Goal: Task Accomplishment & Management: Manage account settings

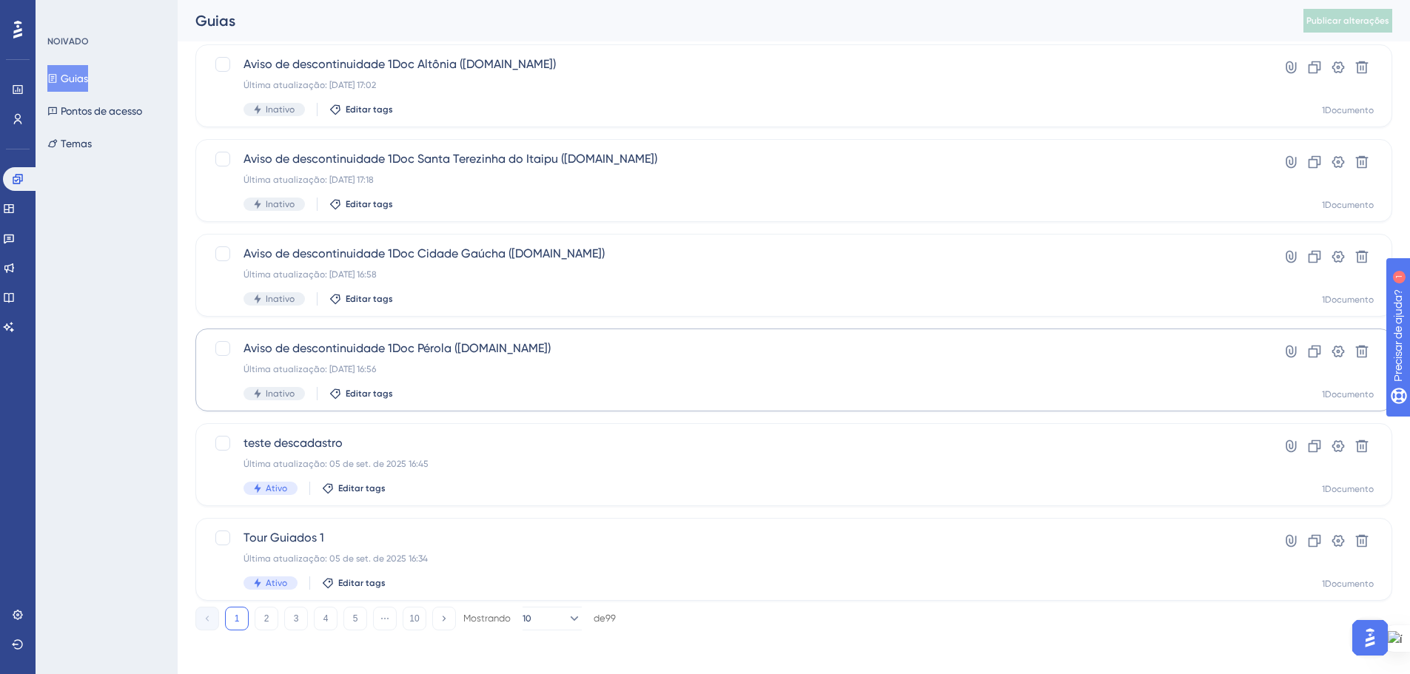
scroll to position [475, 0]
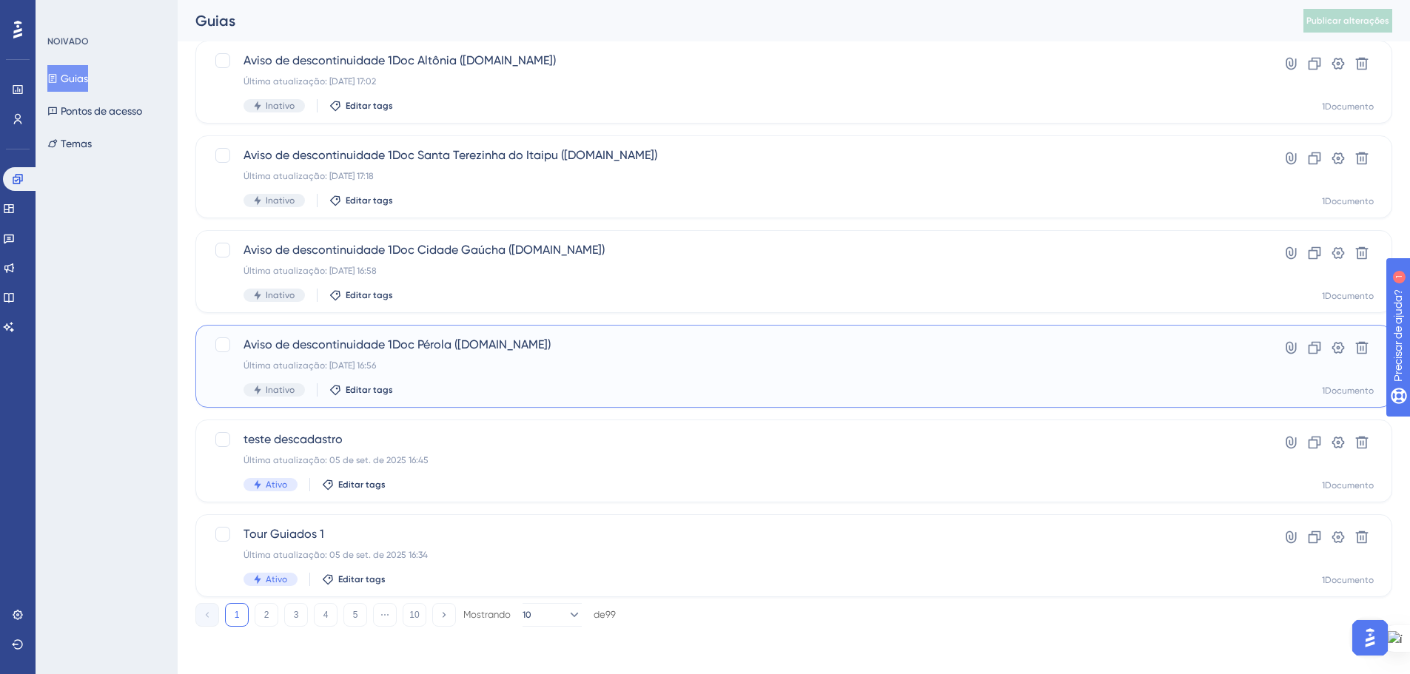
click at [1140, 362] on div "Última atualização: [DATE] 16:56" at bounding box center [735, 366] width 982 height 12
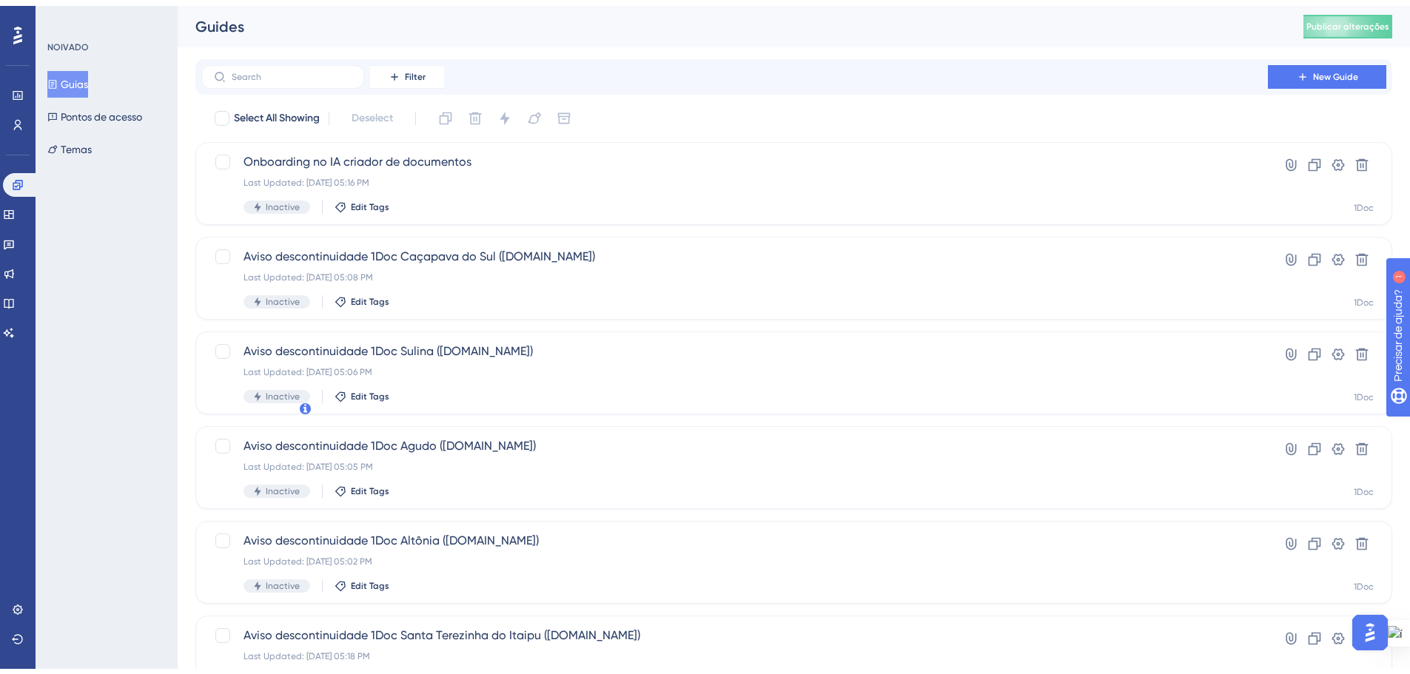
scroll to position [475, 0]
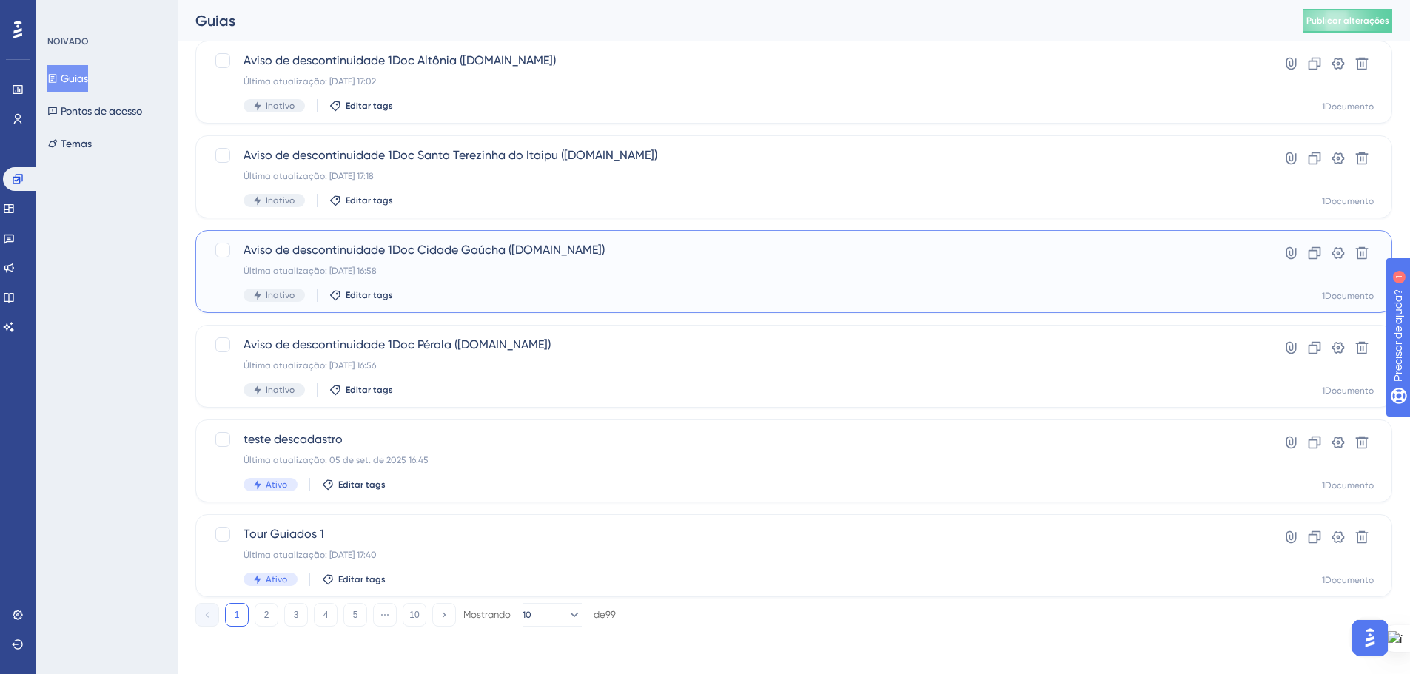
click at [1196, 270] on div "Última atualização: [DATE] 16:58" at bounding box center [735, 271] width 982 height 12
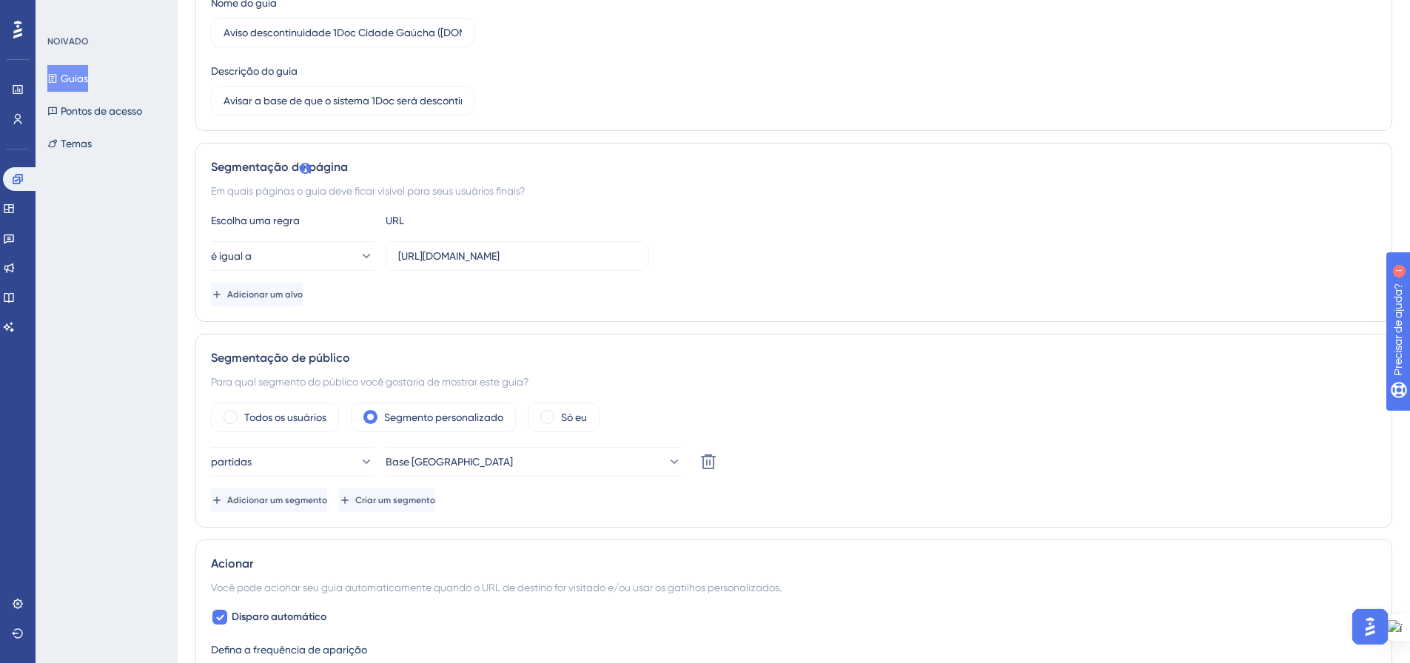
scroll to position [296, 0]
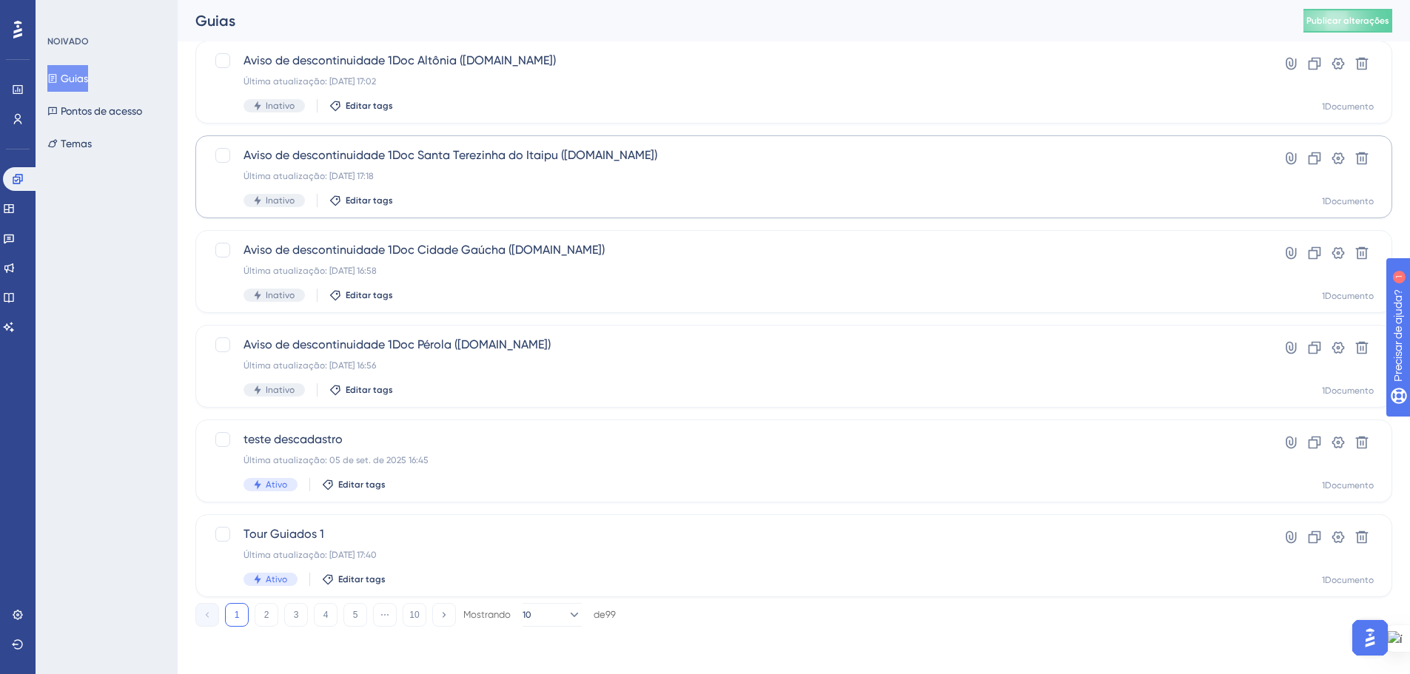
scroll to position [401, 0]
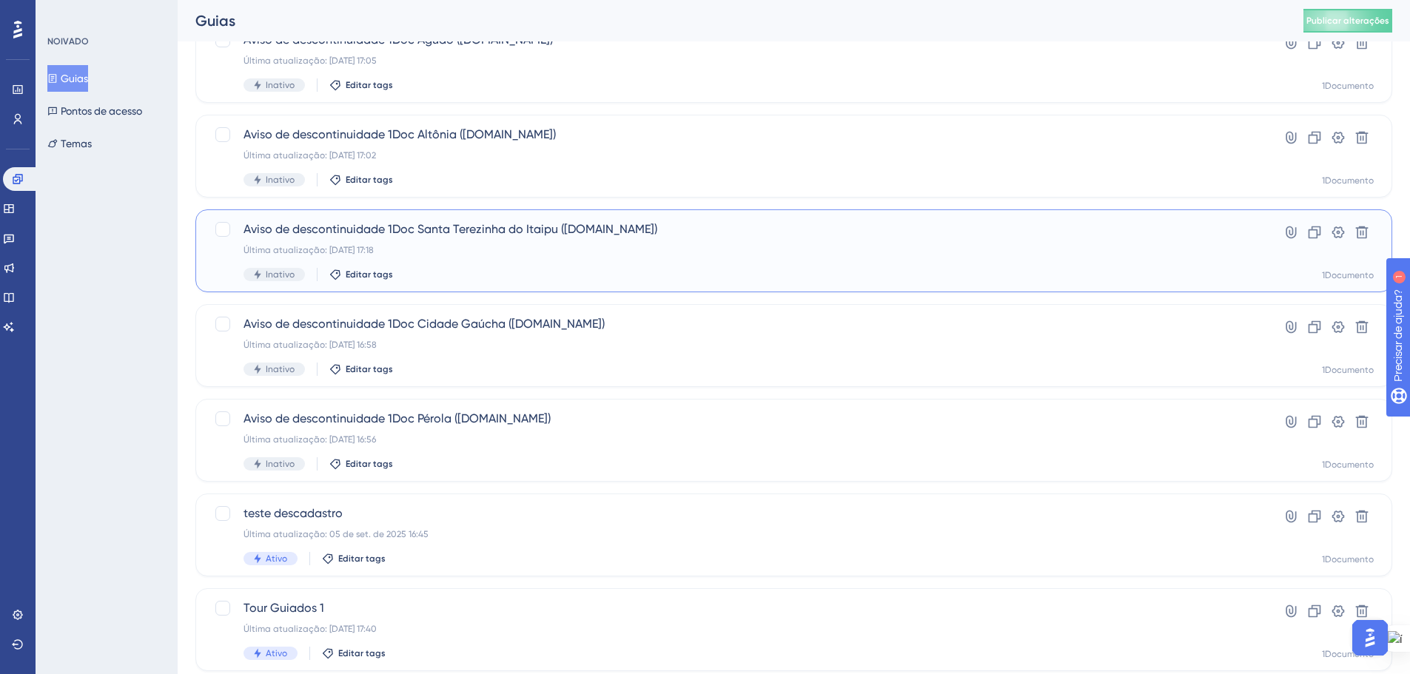
click at [1061, 247] on div "Última atualização: [DATE] 17:18" at bounding box center [735, 250] width 982 height 12
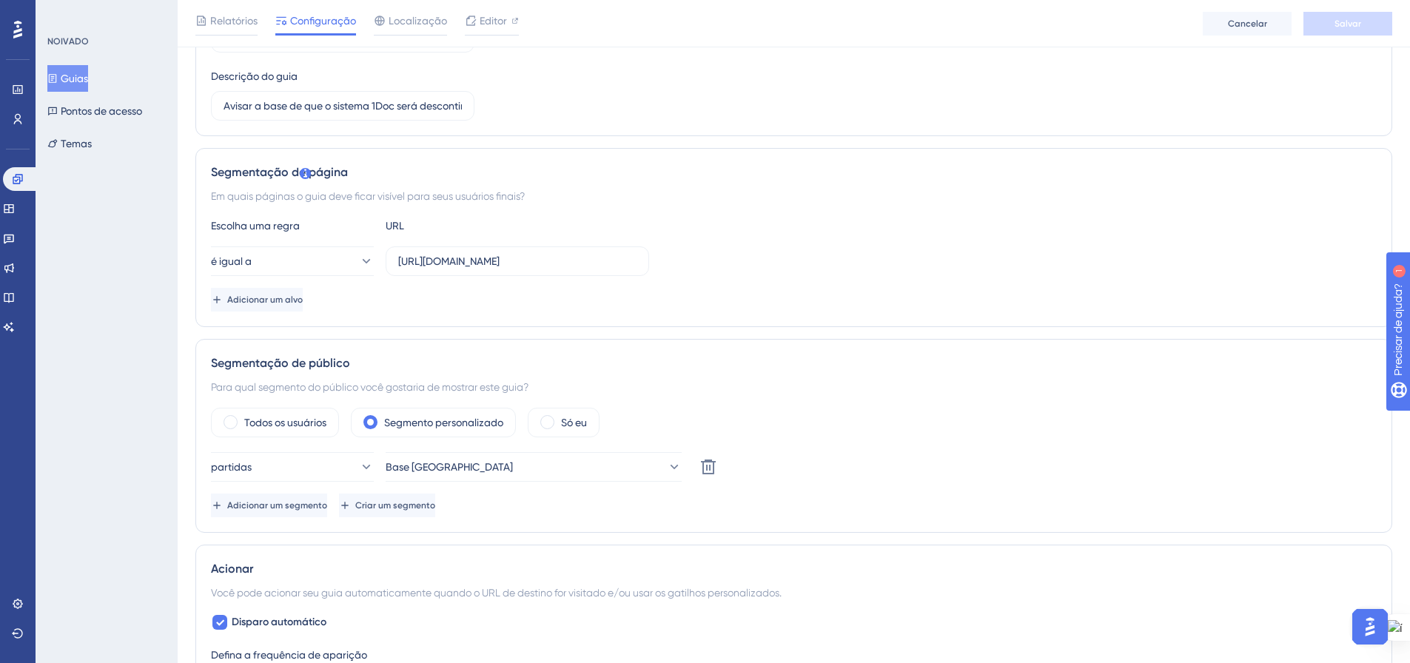
scroll to position [296, 0]
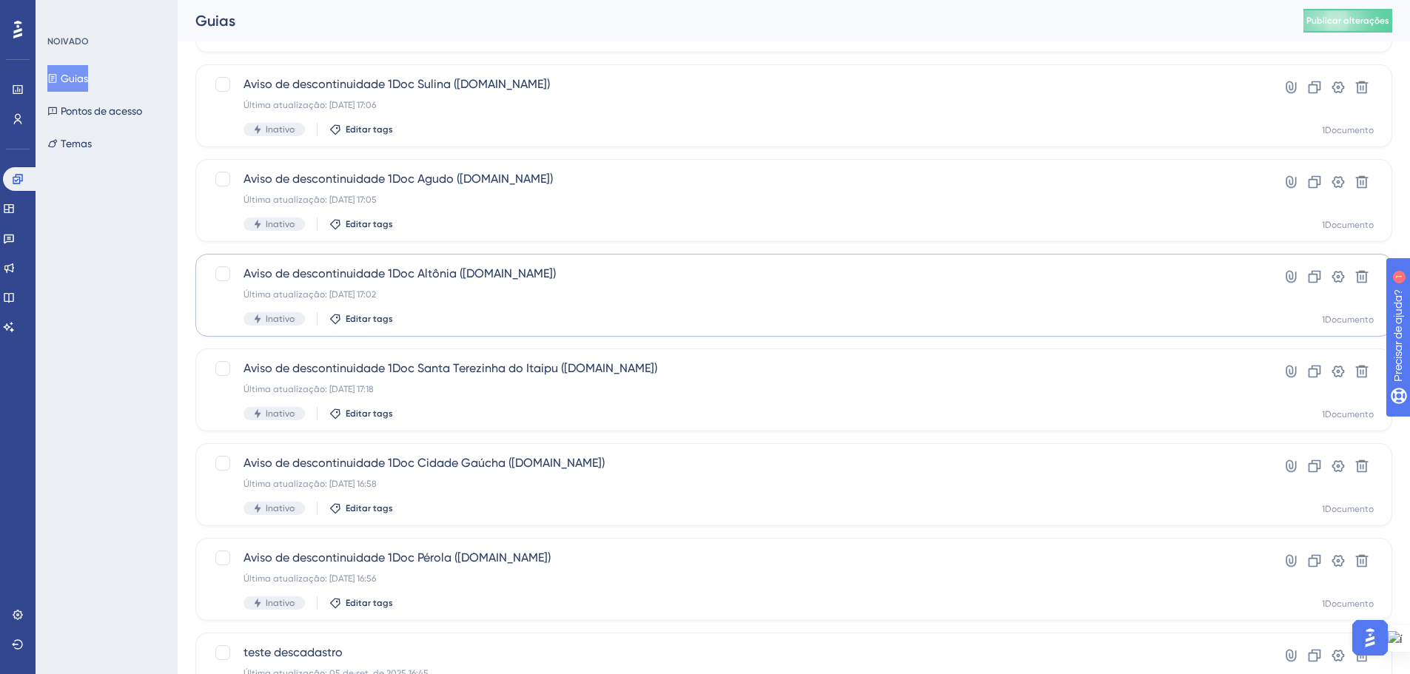
scroll to position [252, 0]
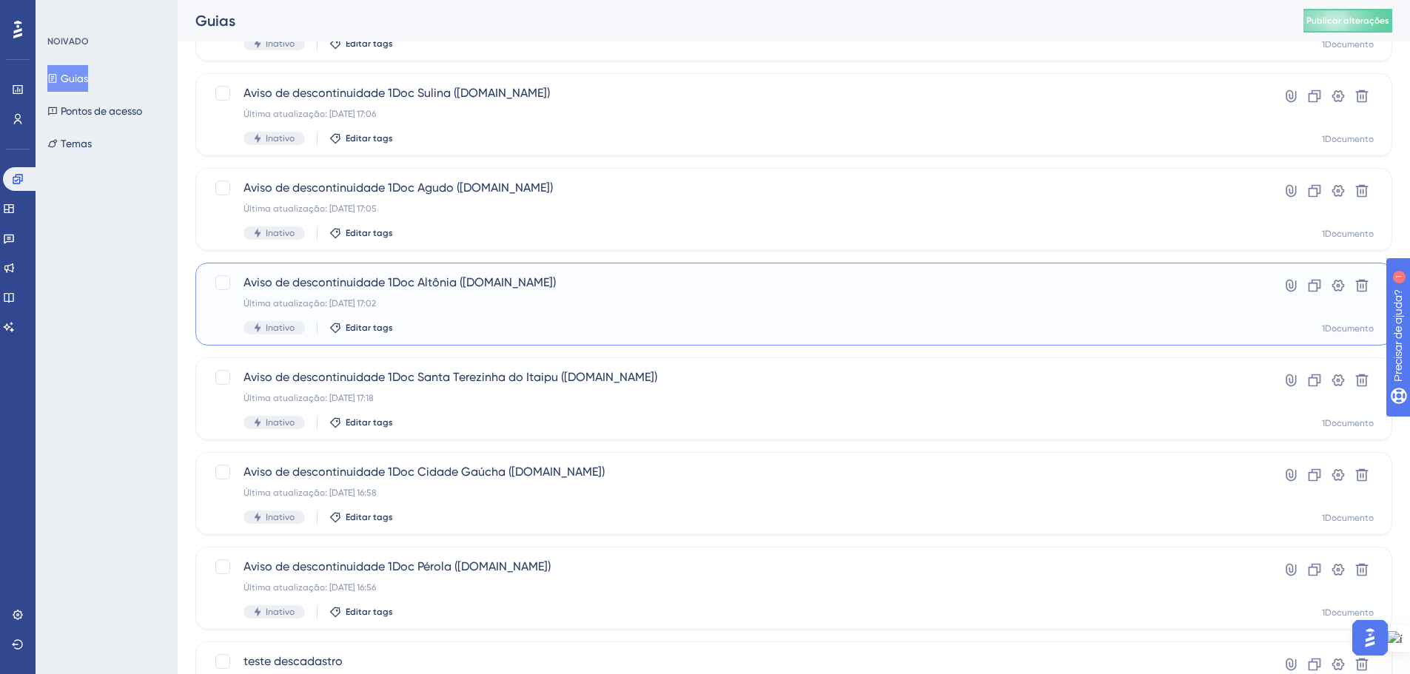
click at [793, 298] on div "Última atualização: [DATE] 17:02" at bounding box center [735, 304] width 982 height 12
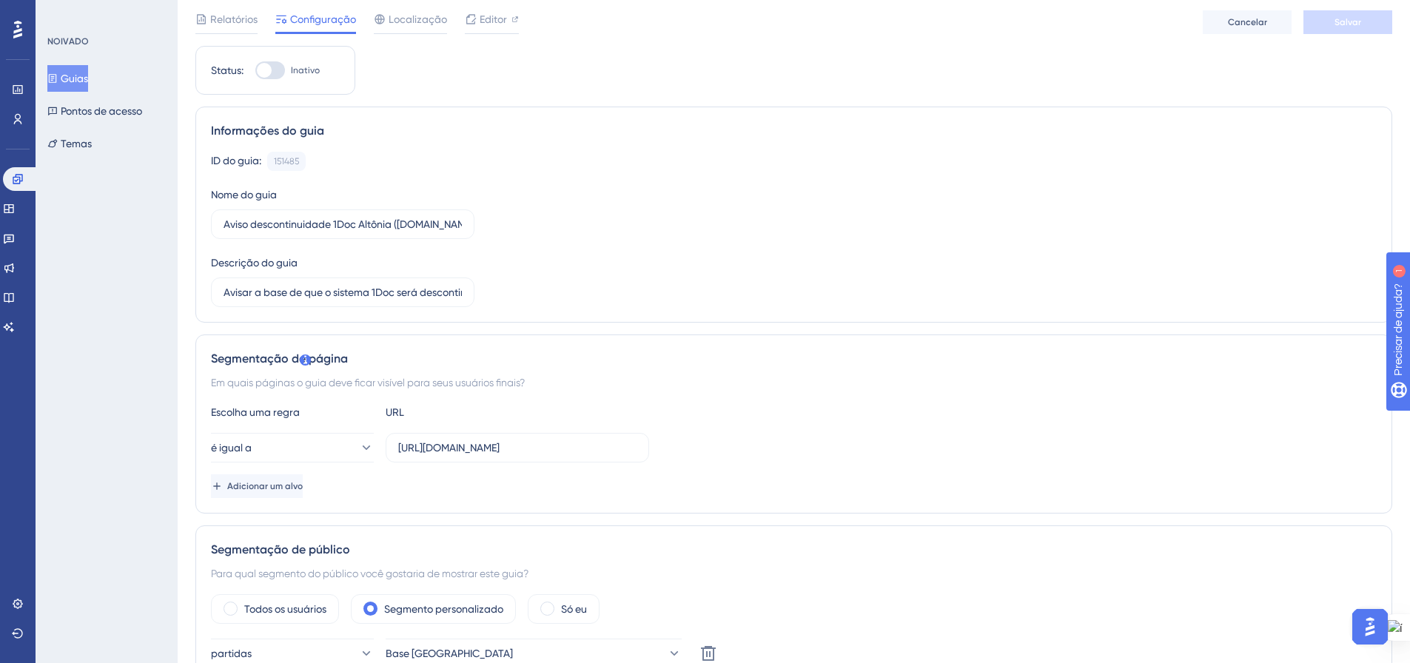
scroll to position [222, 0]
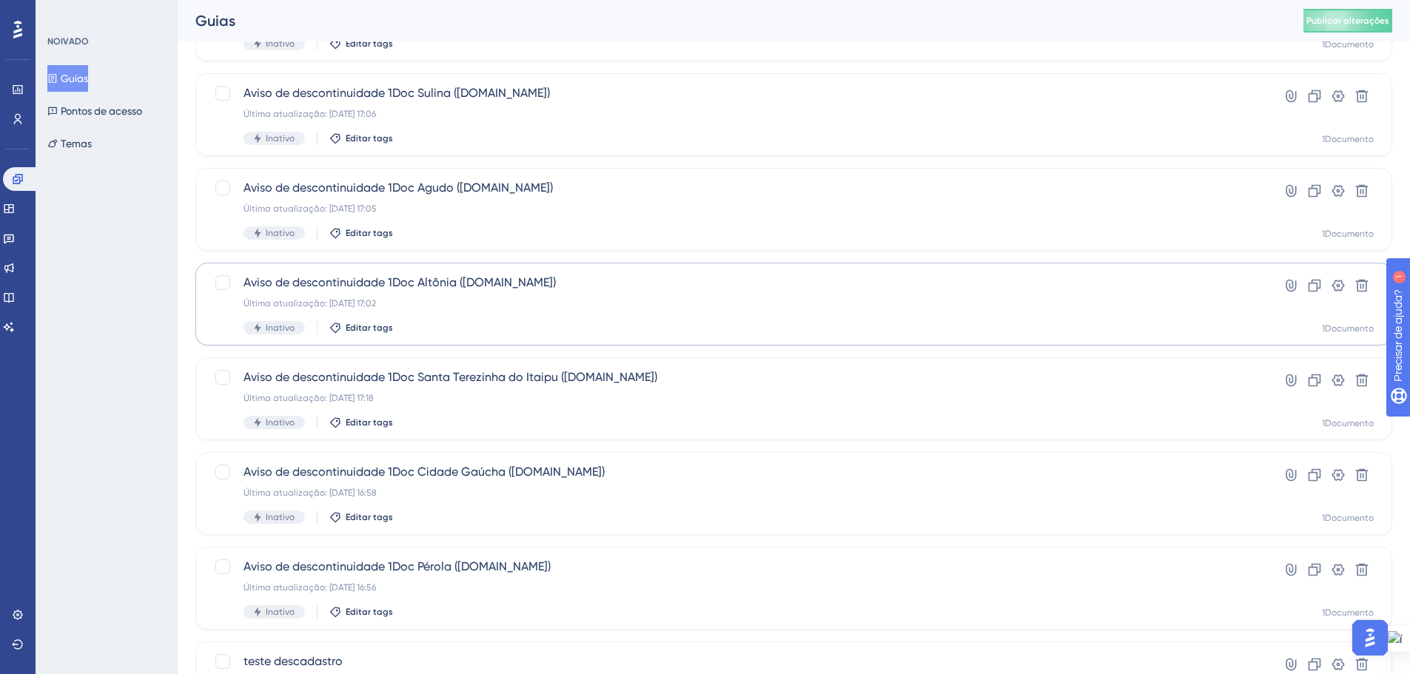
scroll to position [104, 0]
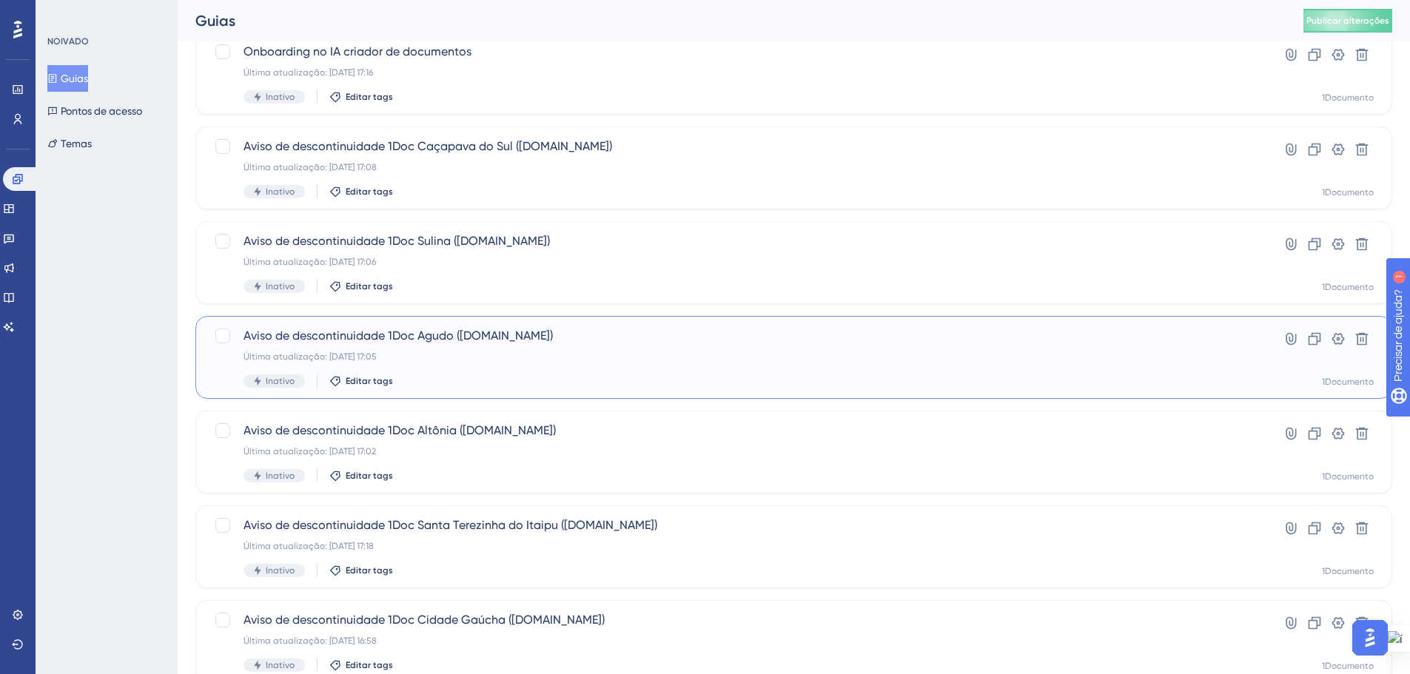
click at [707, 365] on div "Aviso de descontinuidade 1Doc Agudo ([DOMAIN_NAME]) Última atualização: [DATE] …" at bounding box center [735, 357] width 982 height 61
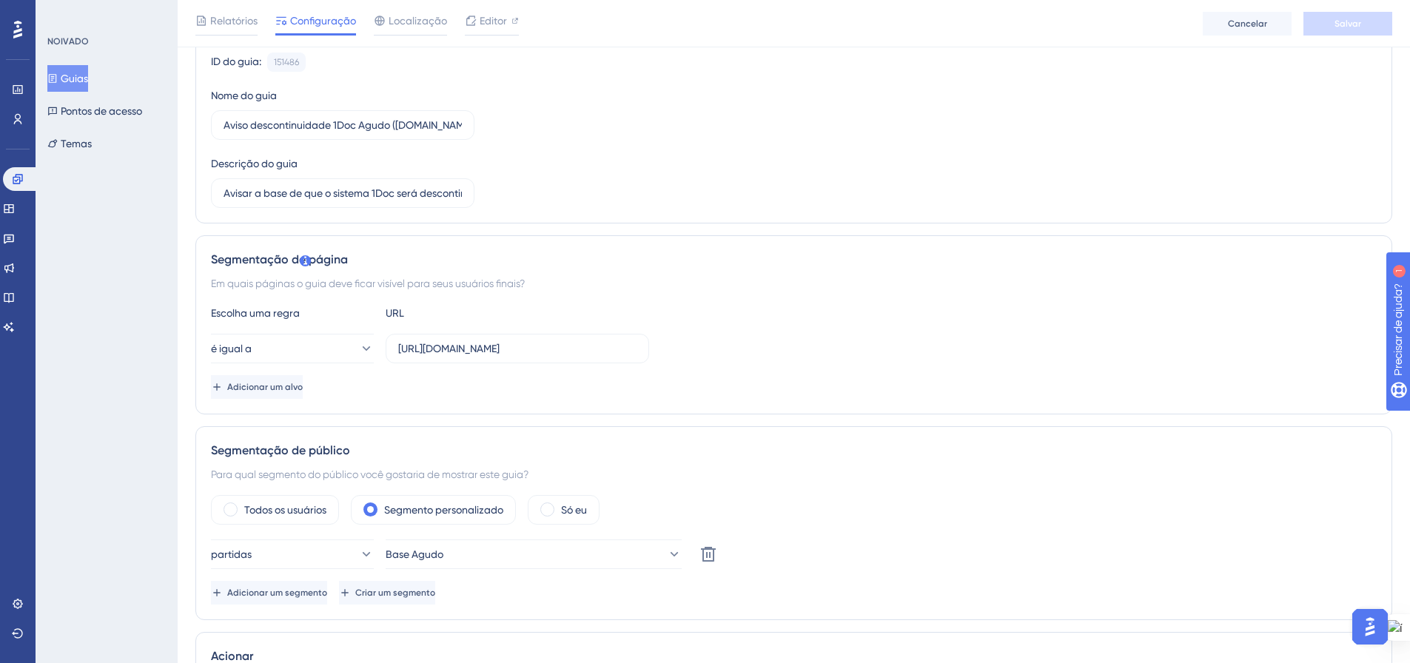
scroll to position [370, 0]
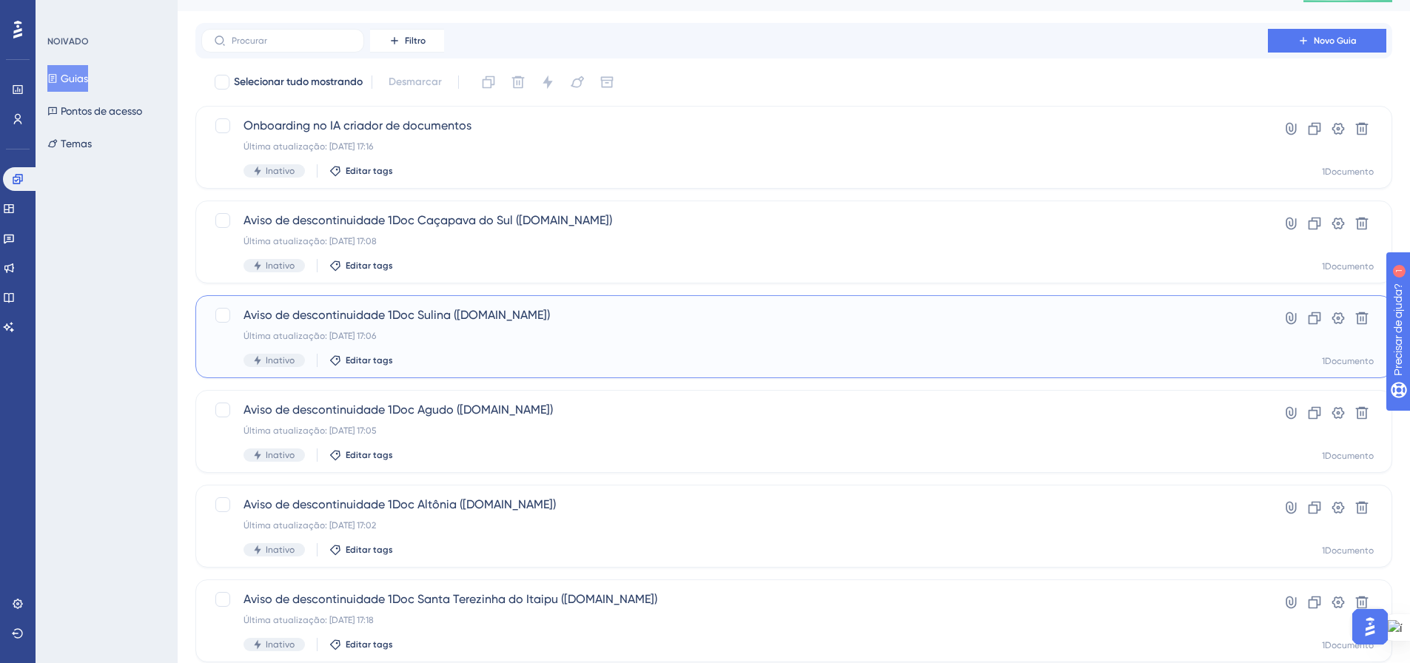
click at [781, 348] on div "Aviso de descontinuidade 1Doc Sulina ([DOMAIN_NAME]) Última atualização: [DATE]…" at bounding box center [735, 336] width 982 height 61
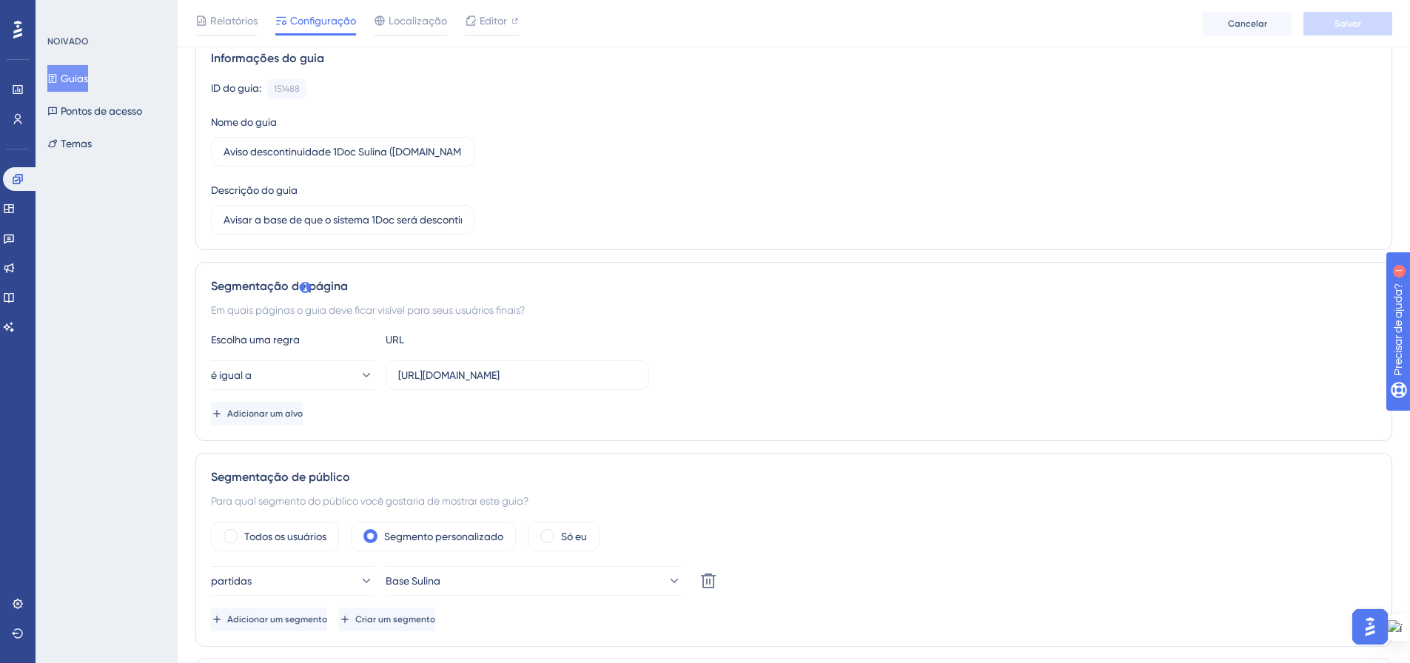
scroll to position [148, 0]
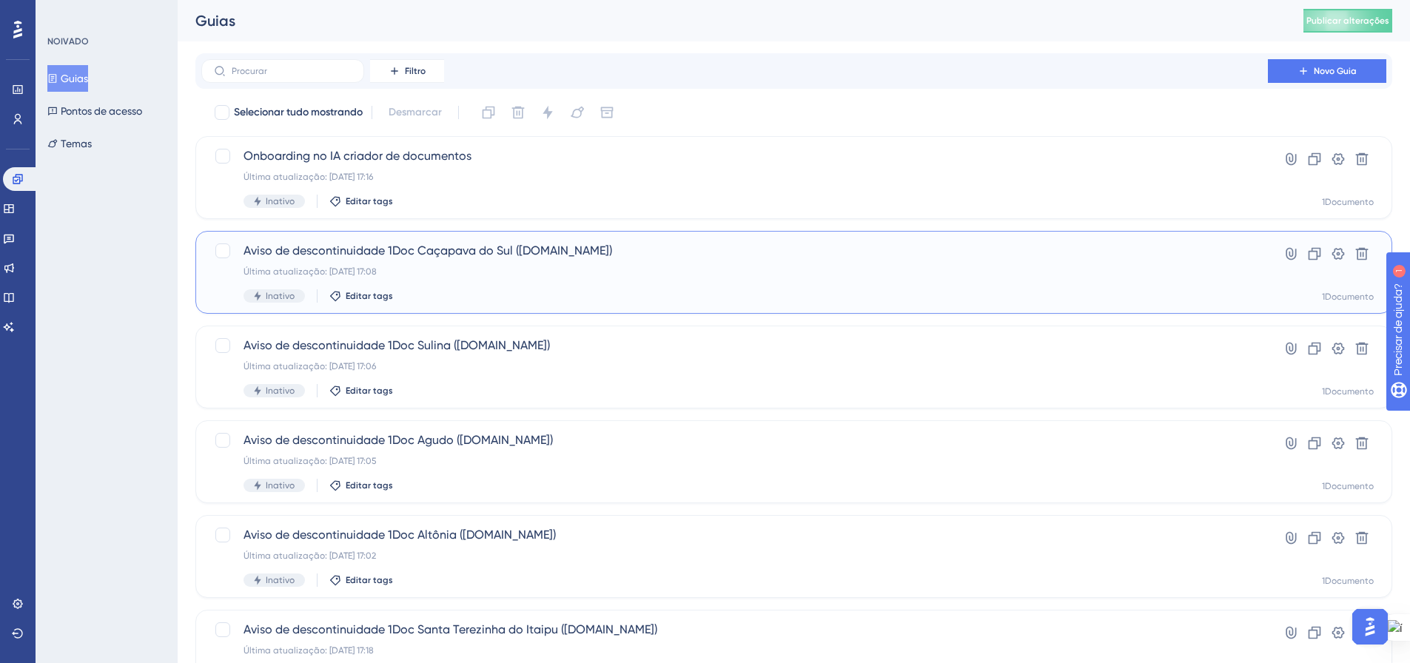
click at [626, 267] on div "Última atualização: [DATE] 17:08" at bounding box center [735, 272] width 982 height 12
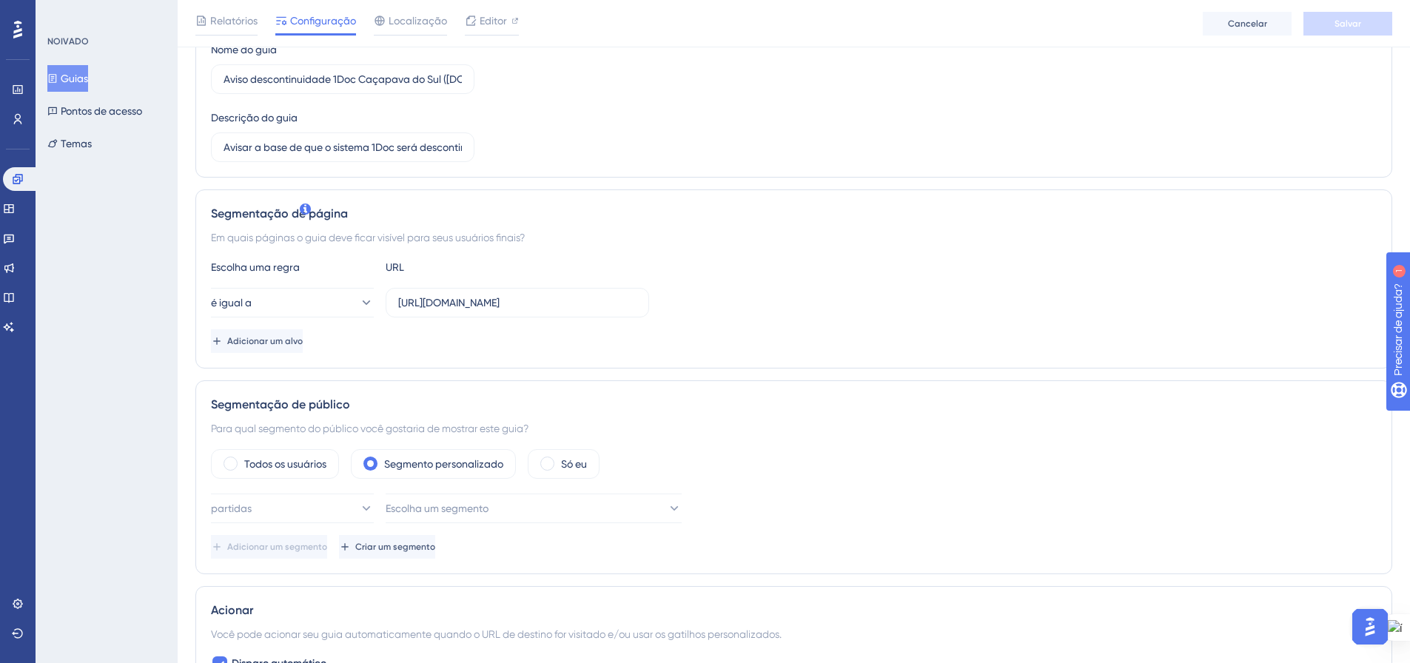
scroll to position [222, 0]
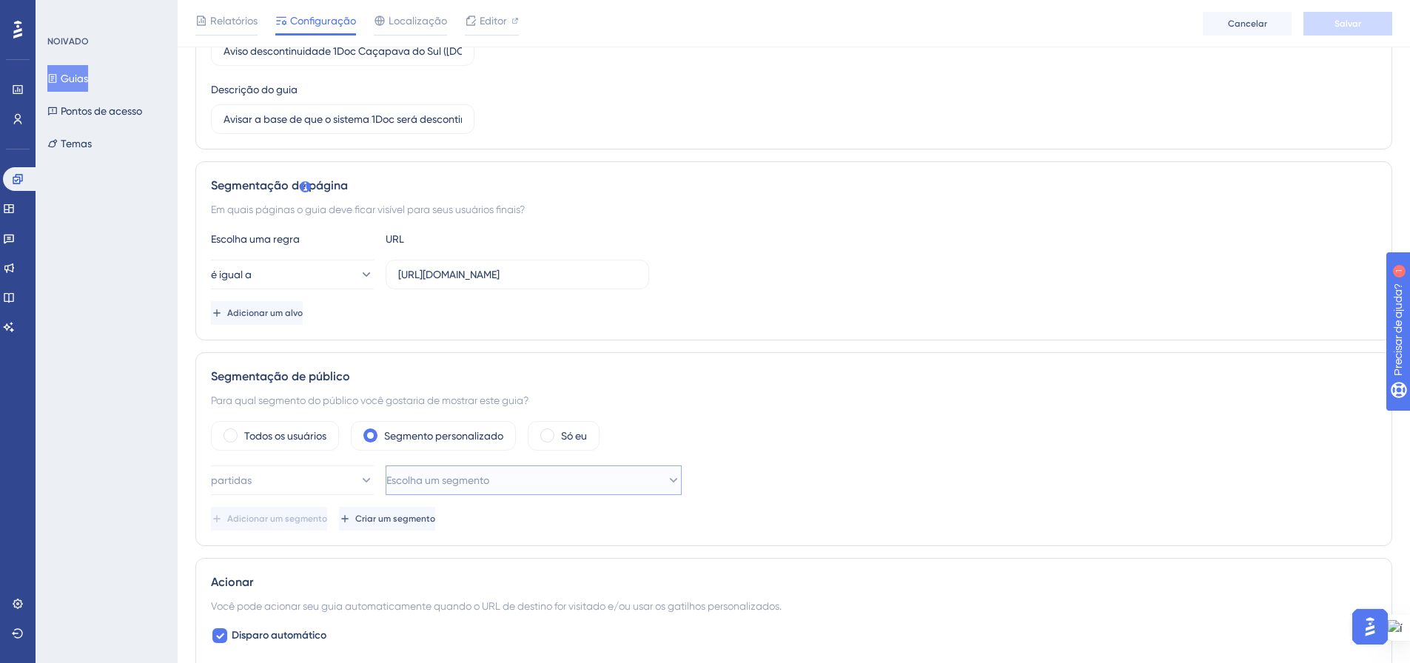
click at [633, 468] on button "Escolha um segmento" at bounding box center [534, 481] width 296 height 30
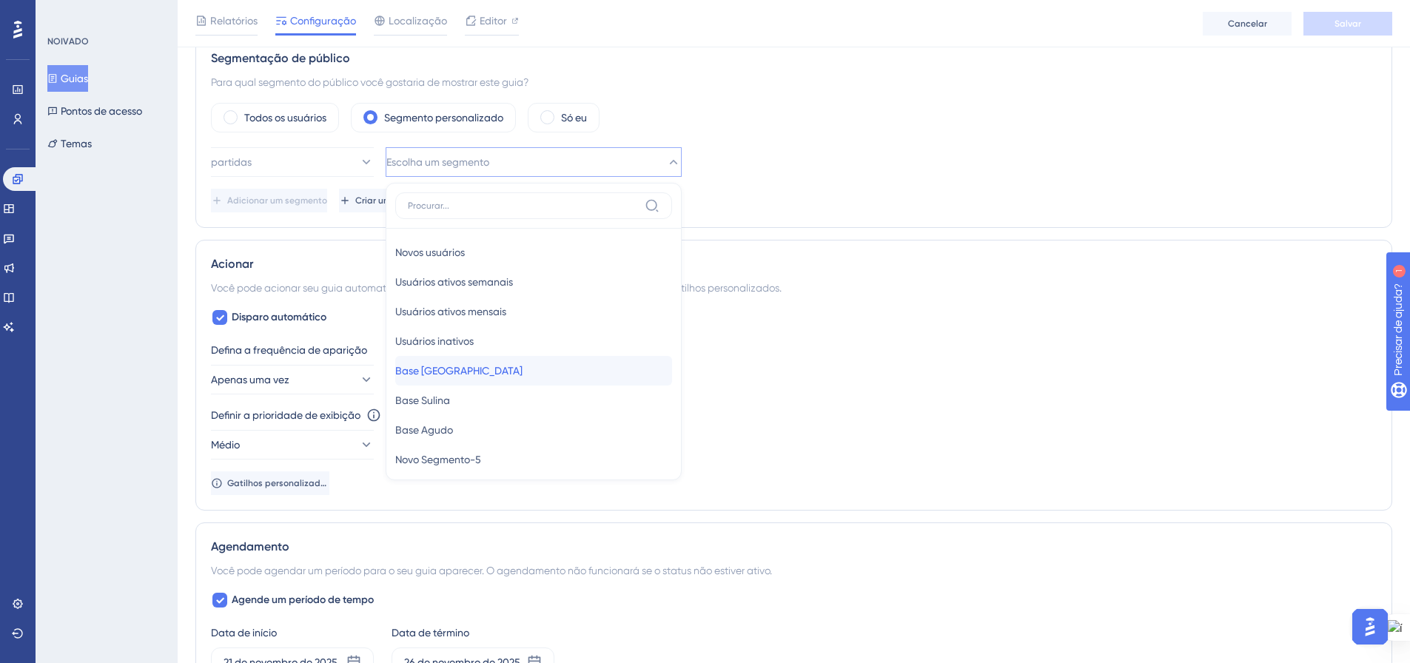
click at [492, 375] on font "Base [GEOGRAPHIC_DATA]" at bounding box center [458, 371] width 127 height 12
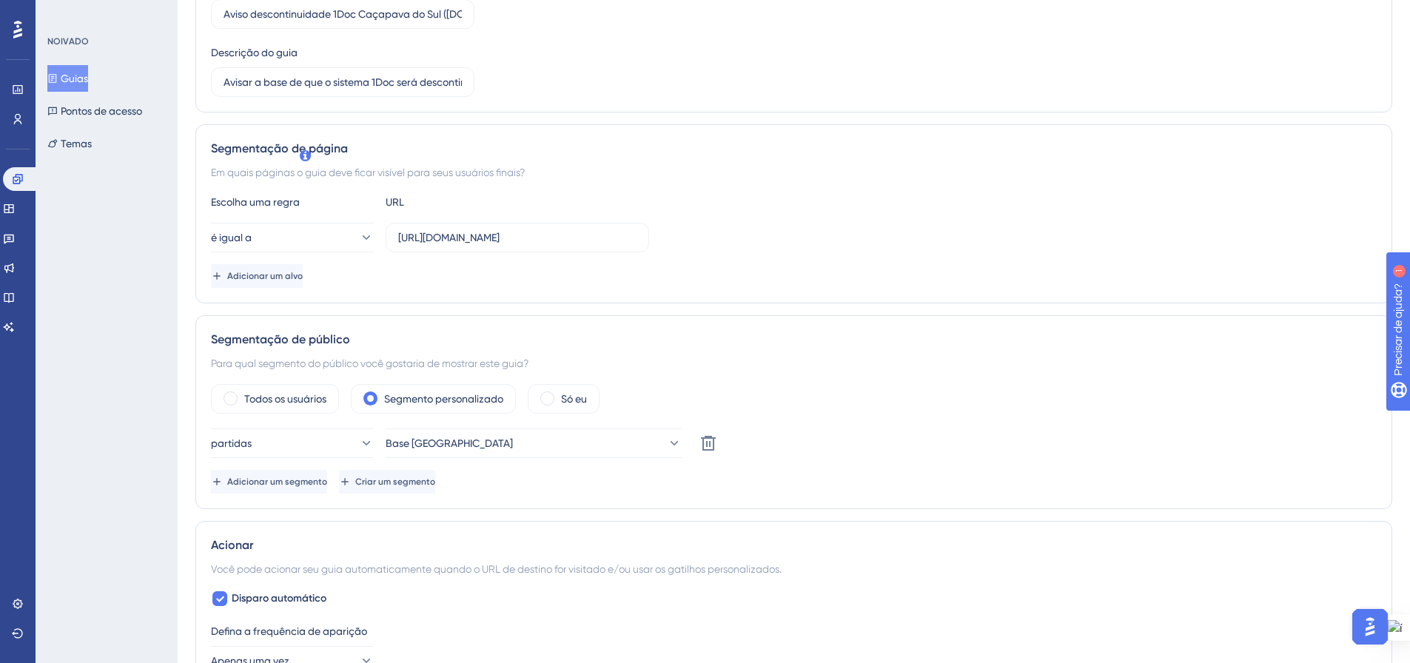
scroll to position [0, 0]
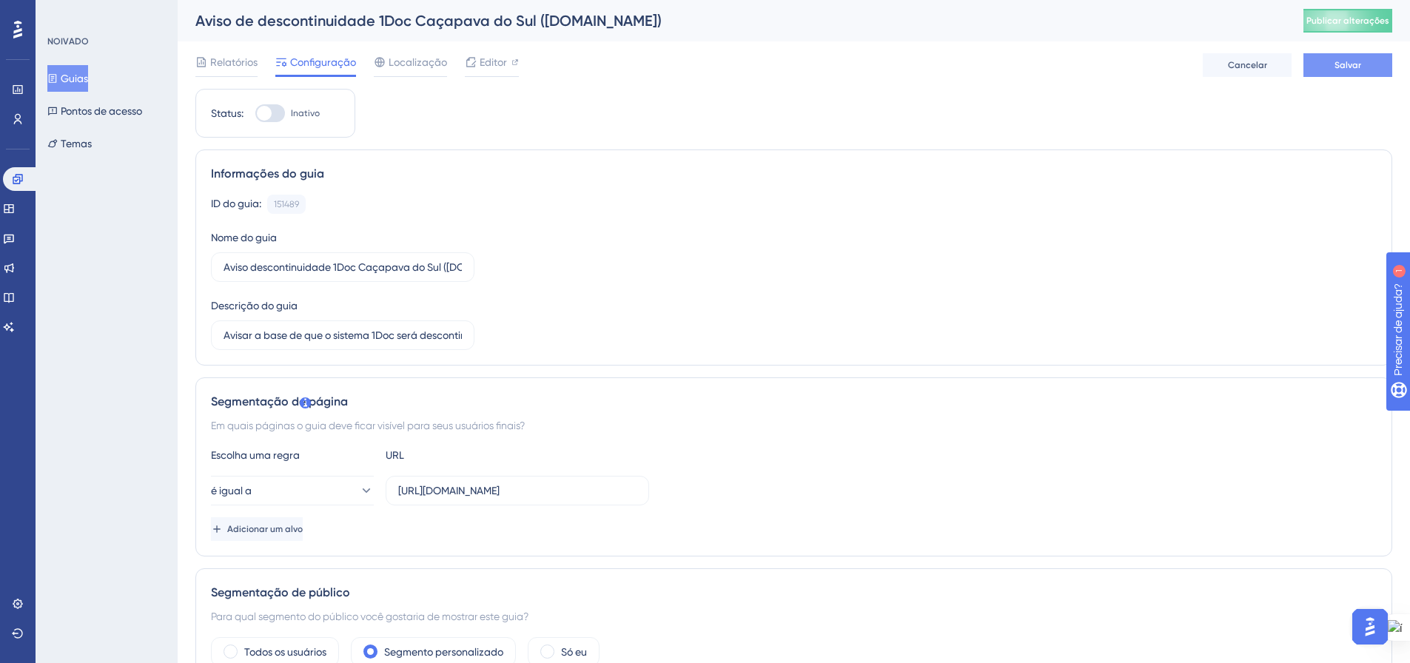
click at [1347, 70] on font "Salvar" at bounding box center [1348, 65] width 27 height 10
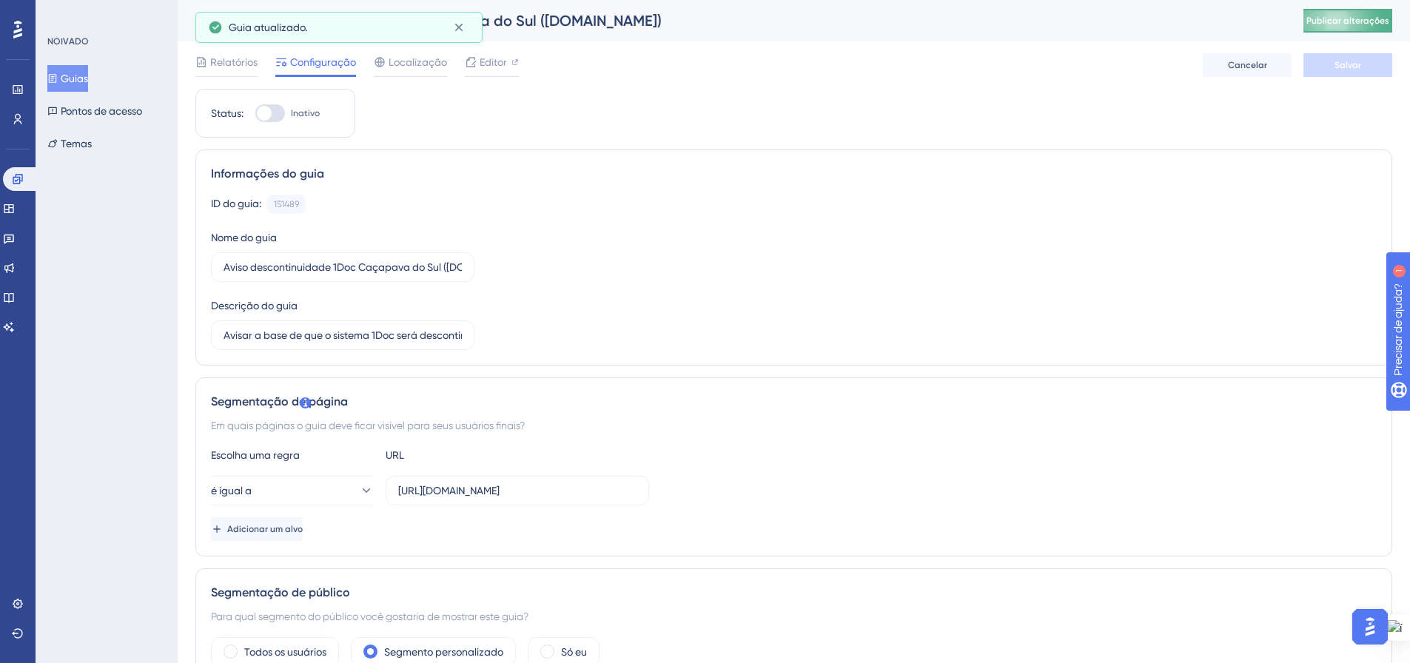
click at [1349, 16] on font "Publicar alterações" at bounding box center [1348, 21] width 83 height 10
click at [74, 76] on font "Guias" at bounding box center [74, 79] width 27 height 12
